Goal: Information Seeking & Learning: Find specific fact

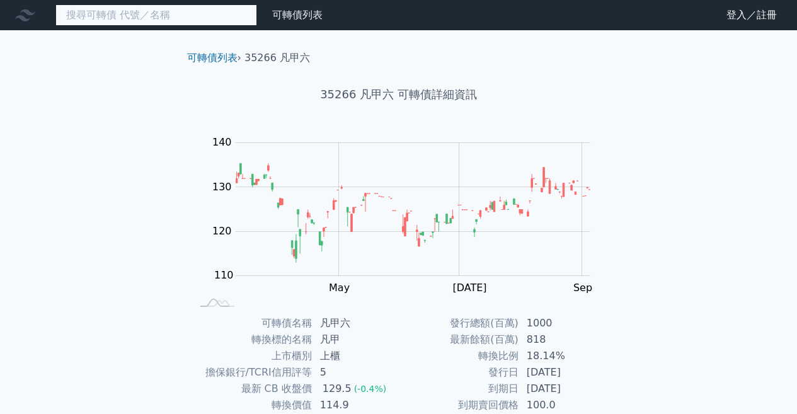
click at [167, 18] on input at bounding box center [156, 14] width 202 height 21
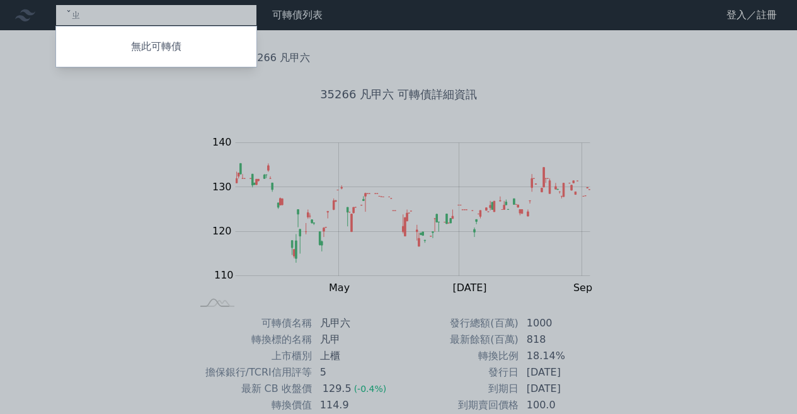
type input "ˇ"
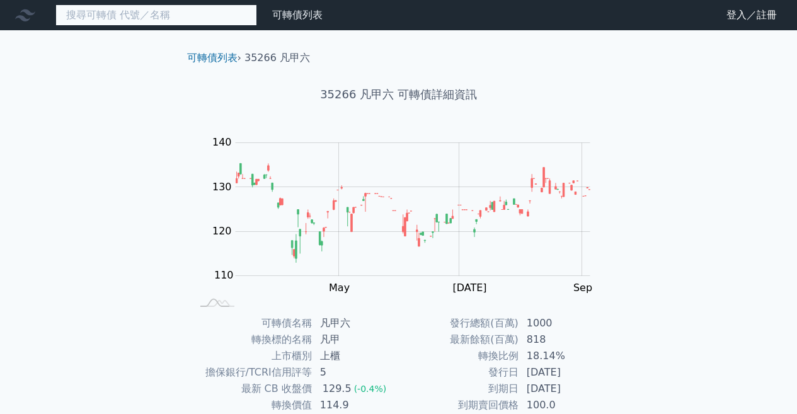
type input "ㄉ"
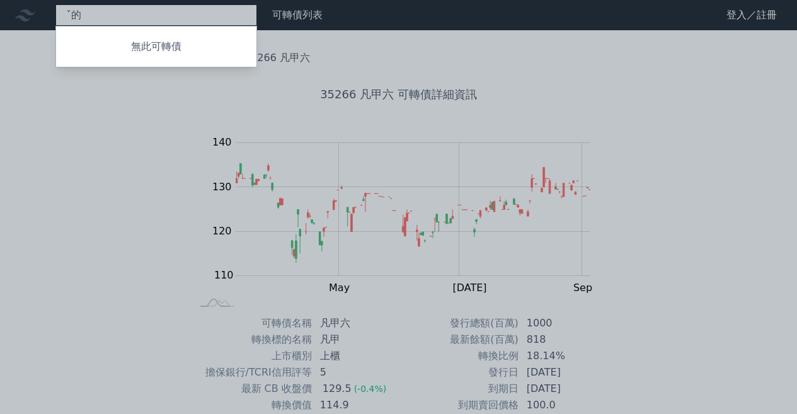
type input "ˇ"
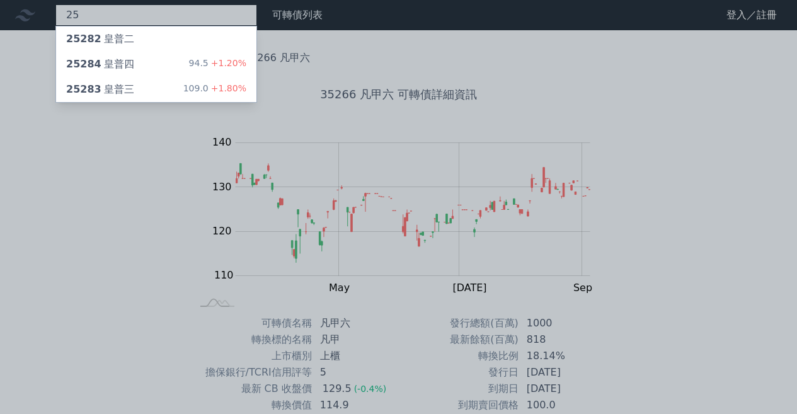
type input "2"
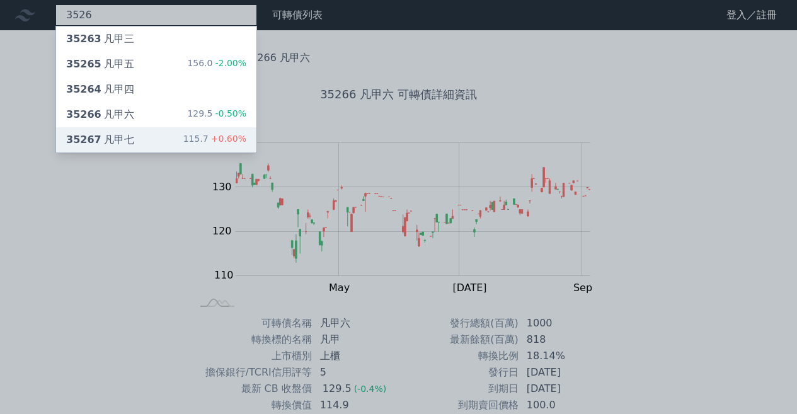
type input "3526"
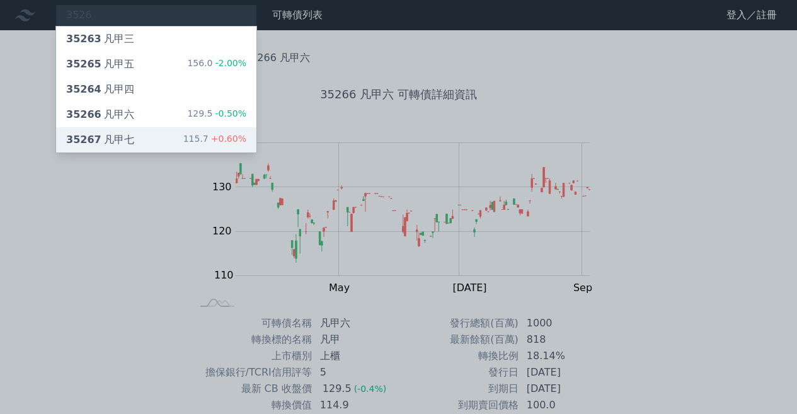
click at [113, 134] on div "35267 凡甲七" at bounding box center [100, 139] width 68 height 15
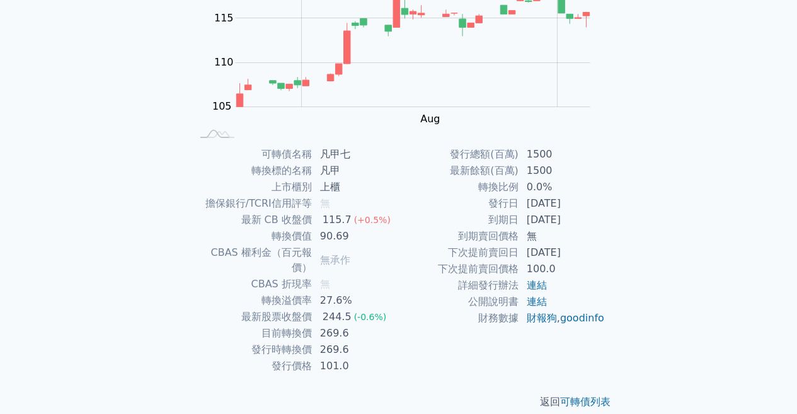
scroll to position [170, 0]
